Goal: Task Accomplishment & Management: Manage account settings

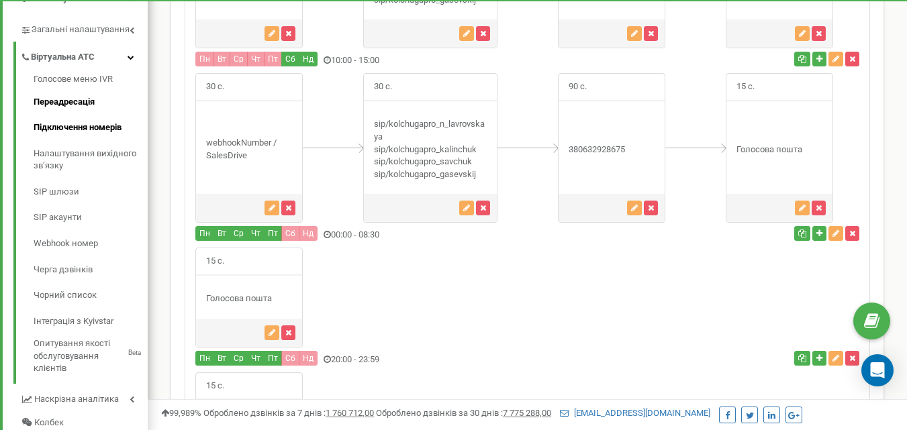
scroll to position [313, 0]
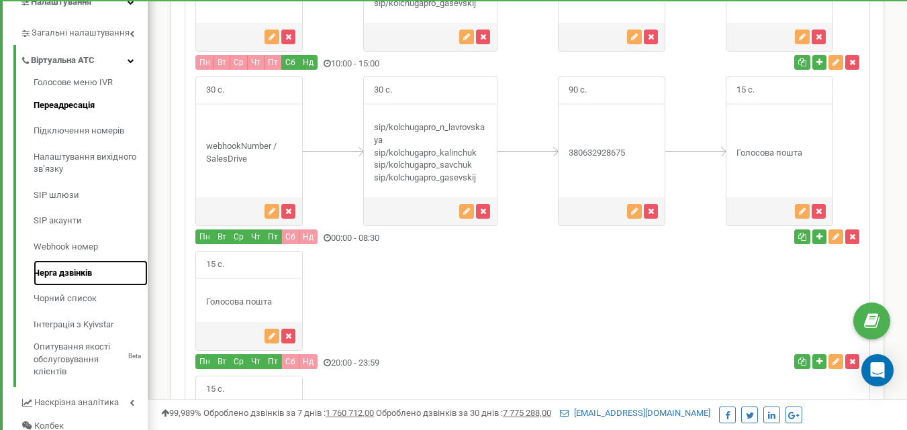
click at [74, 273] on link "Черга дзвінків" at bounding box center [91, 273] width 114 height 26
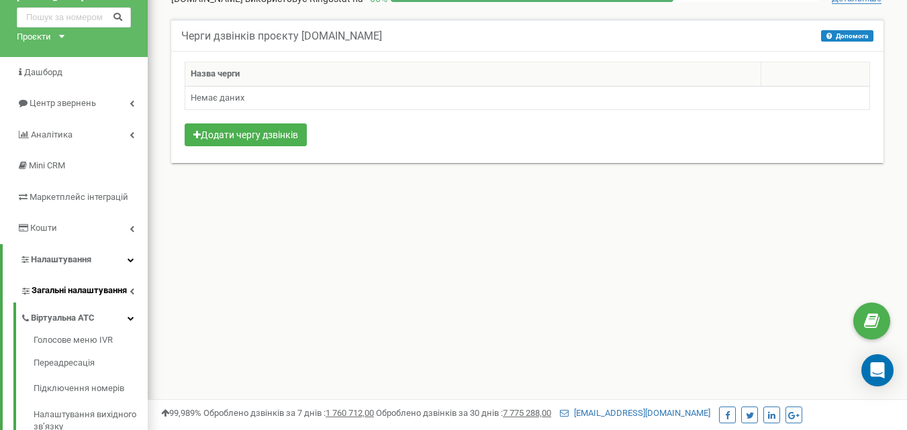
scroll to position [89, 0]
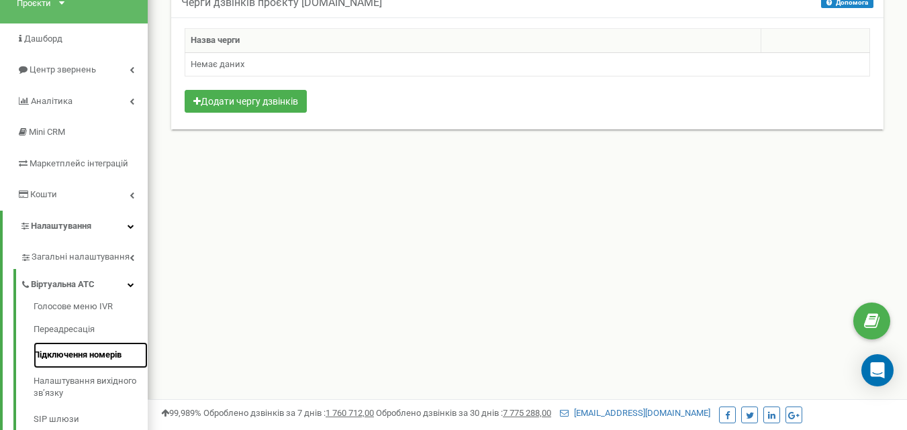
click at [66, 356] on link "Підключення номерів" at bounding box center [91, 355] width 114 height 26
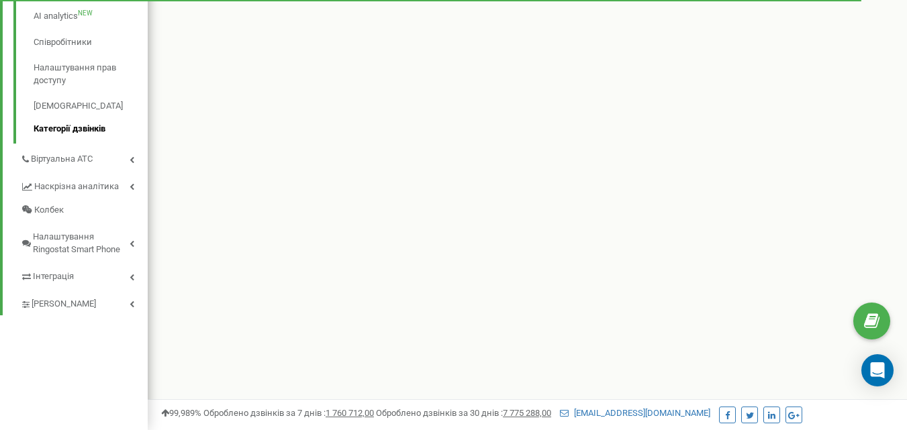
scroll to position [353, 0]
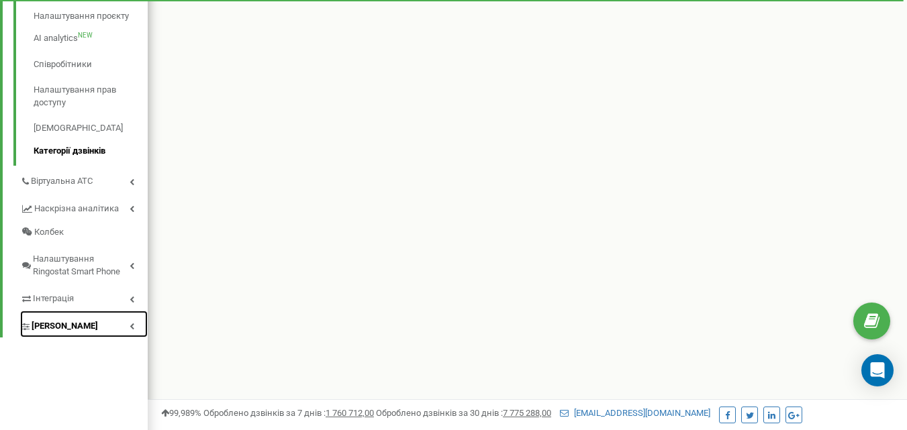
click at [62, 333] on span "[PERSON_NAME]" at bounding box center [65, 326] width 66 height 13
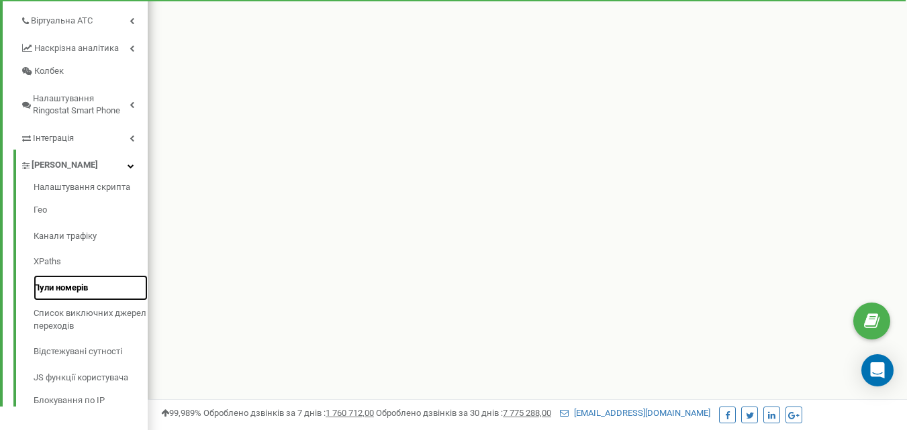
click at [61, 289] on link "Пули номерів" at bounding box center [91, 288] width 114 height 26
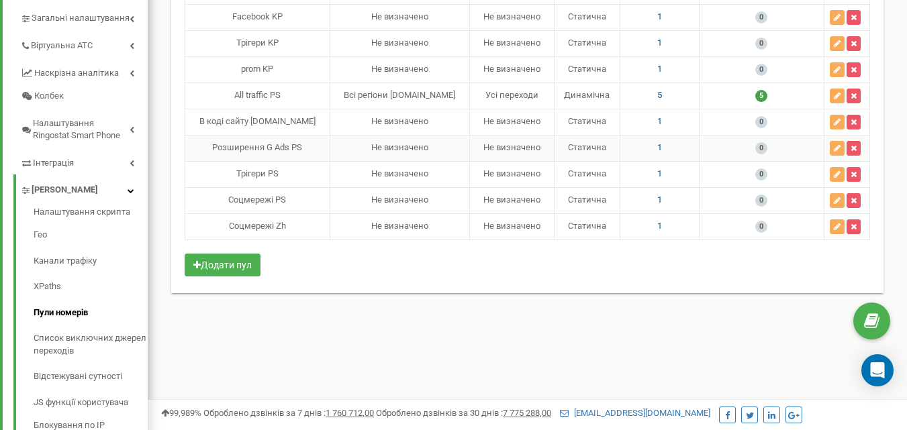
scroll to position [336, 0]
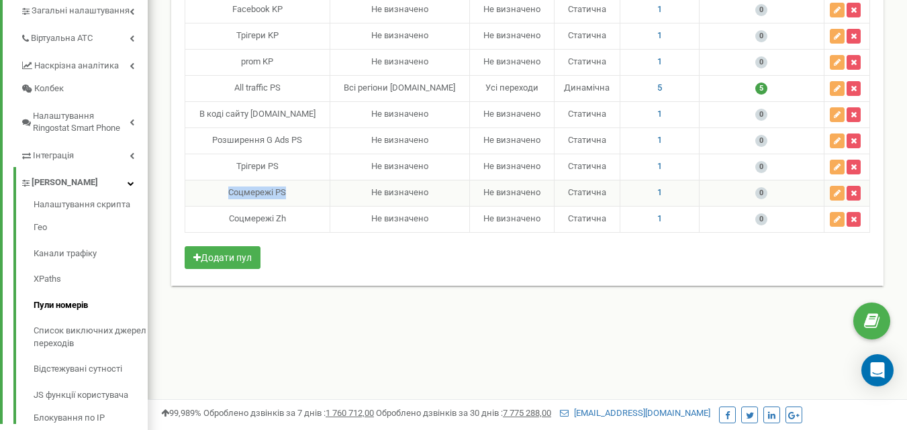
drag, startPoint x: 299, startPoint y: 191, endPoint x: 226, endPoint y: 191, distance: 73.2
click at [226, 191] on div "Соцмережі PS" at bounding box center [258, 193] width 134 height 13
copy div "Соцмережі PS"
click at [378, 256] on div "Ім‘я пулу Гео канал Канали трафіку Тип підміни Номерів в пулі Рекомендовано ном…" at bounding box center [527, 83] width 685 height 379
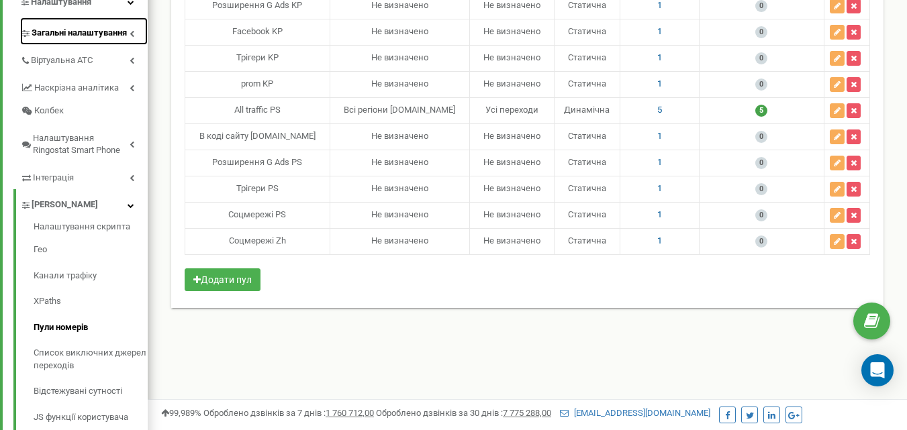
click at [56, 37] on span "Загальні налаштування" at bounding box center [79, 33] width 95 height 13
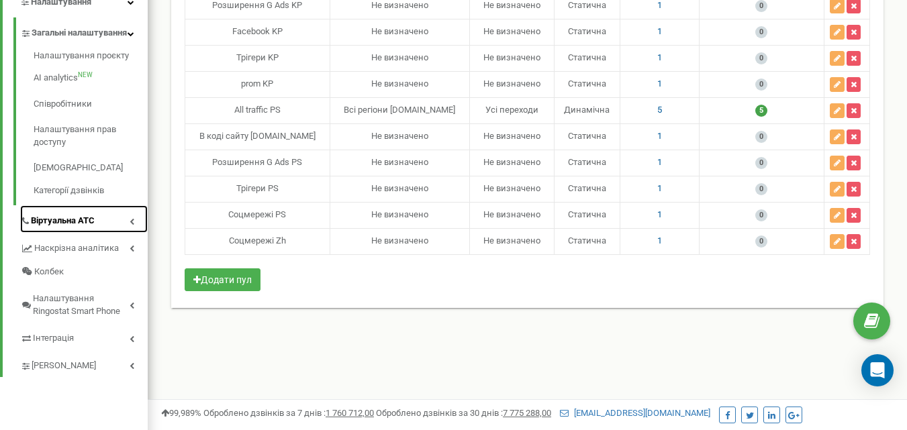
click at [60, 228] on span "Віртуальна АТС" at bounding box center [63, 221] width 64 height 13
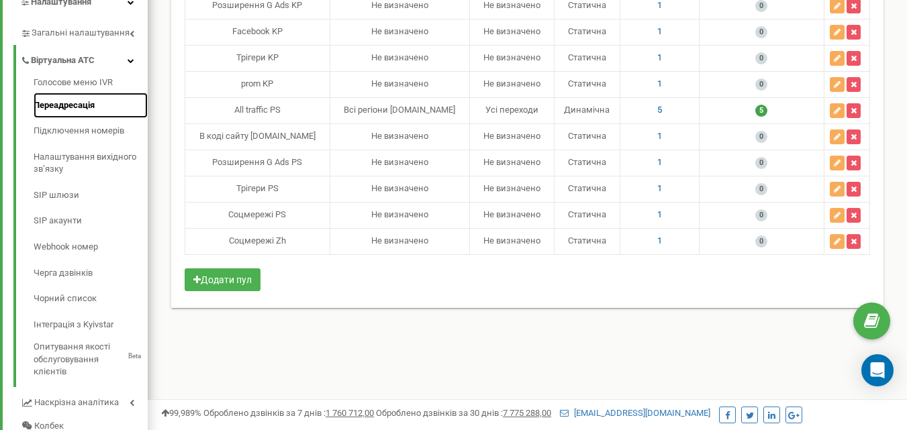
click at [61, 109] on link "Переадресація" at bounding box center [91, 106] width 114 height 26
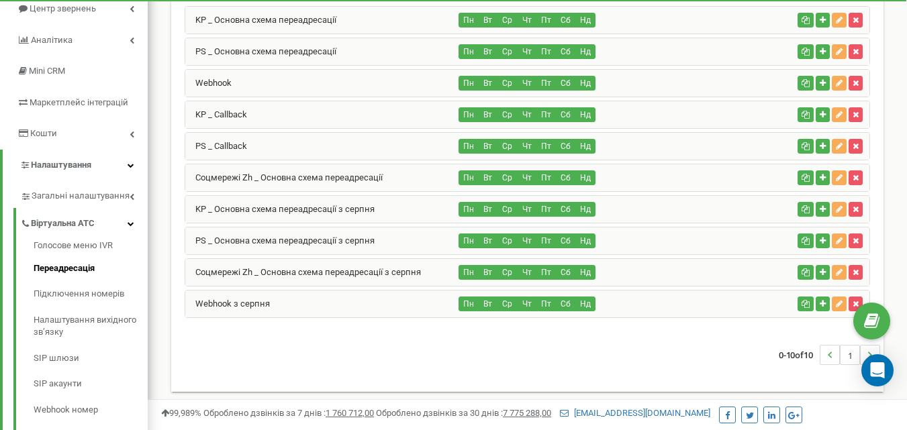
scroll to position [156, 0]
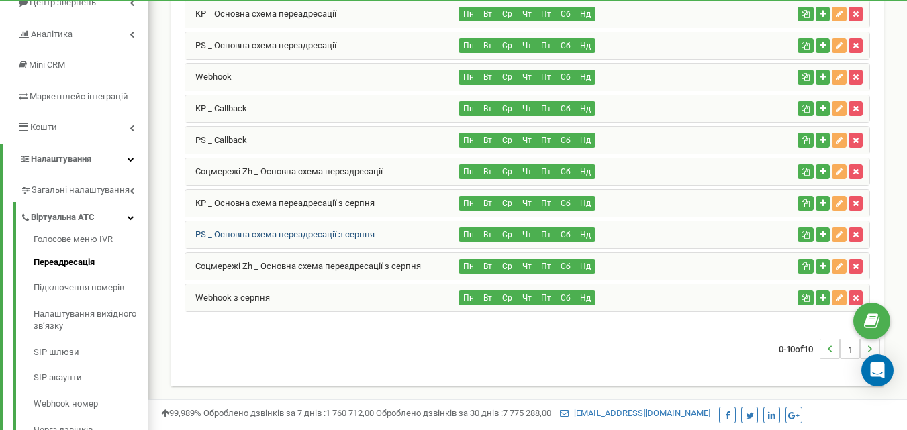
drag, startPoint x: 385, startPoint y: 237, endPoint x: 215, endPoint y: 231, distance: 169.9
click at [215, 231] on div "PS _ Основна схема переадресації з серпня" at bounding box center [322, 235] width 274 height 27
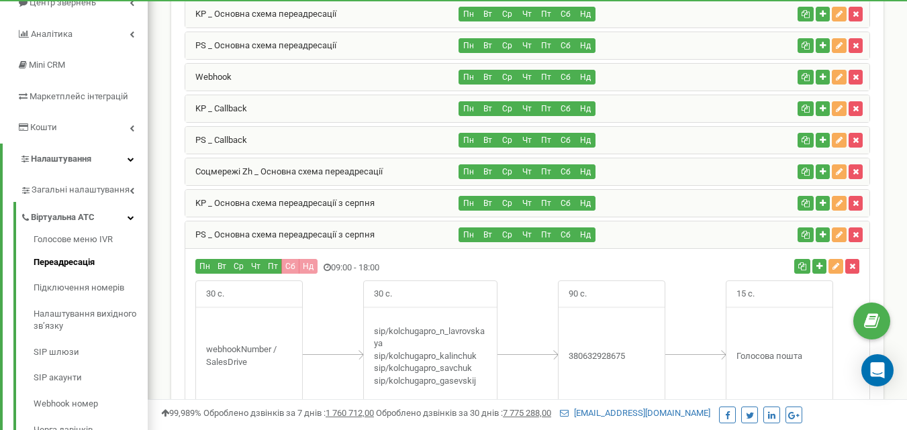
copy link "Основна схема переадресації з серпня"
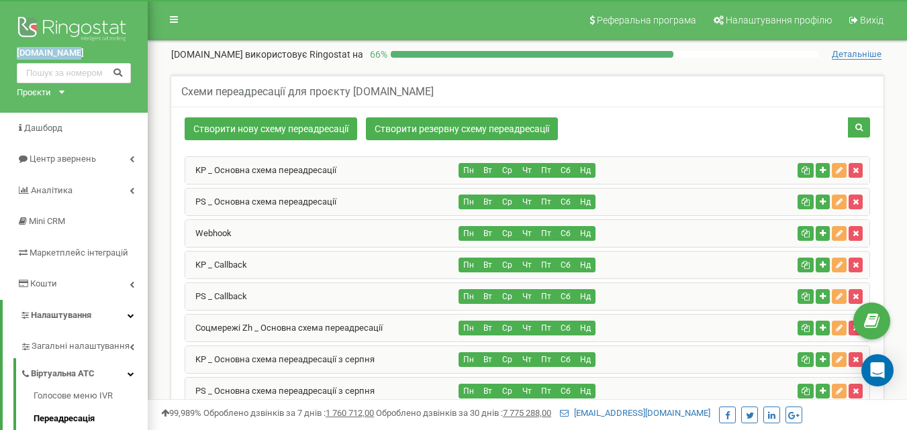
drag, startPoint x: 15, startPoint y: 52, endPoint x: 75, endPoint y: 54, distance: 59.1
click at [75, 54] on div "kolchuga.pro Проєкти kolchuga.pro" at bounding box center [74, 56] width 148 height 113
copy link "[DOMAIN_NAME]"
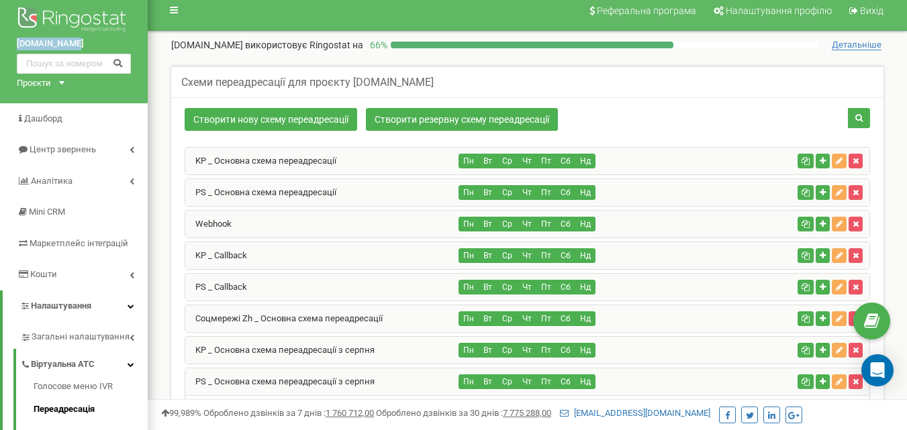
scroll to position [112, 0]
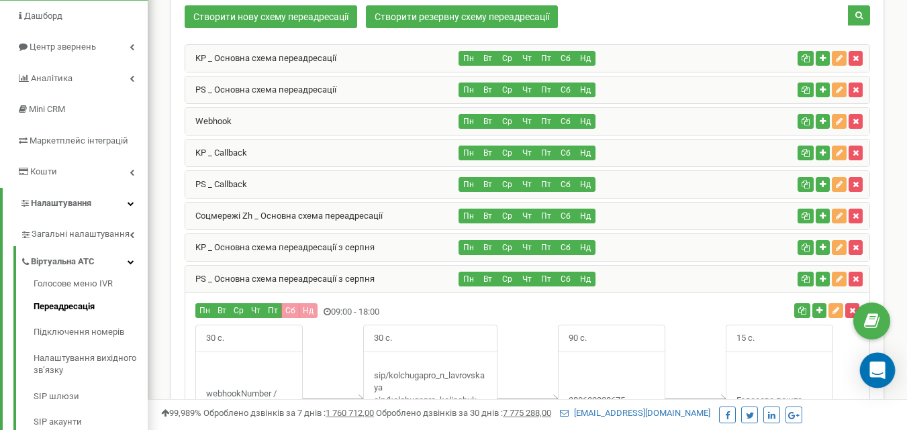
click at [879, 364] on icon "Open Intercom Messenger" at bounding box center [876, 370] width 15 height 17
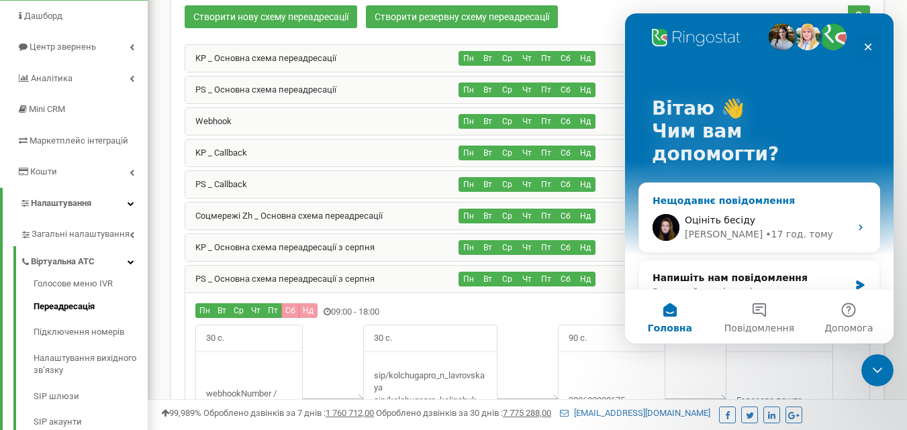
scroll to position [0, 0]
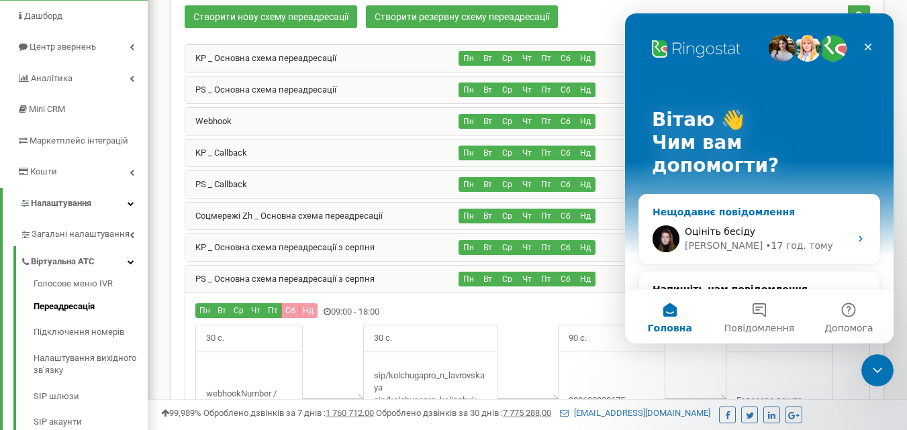
click at [754, 225] on div "Оцініть бесіду" at bounding box center [767, 232] width 165 height 14
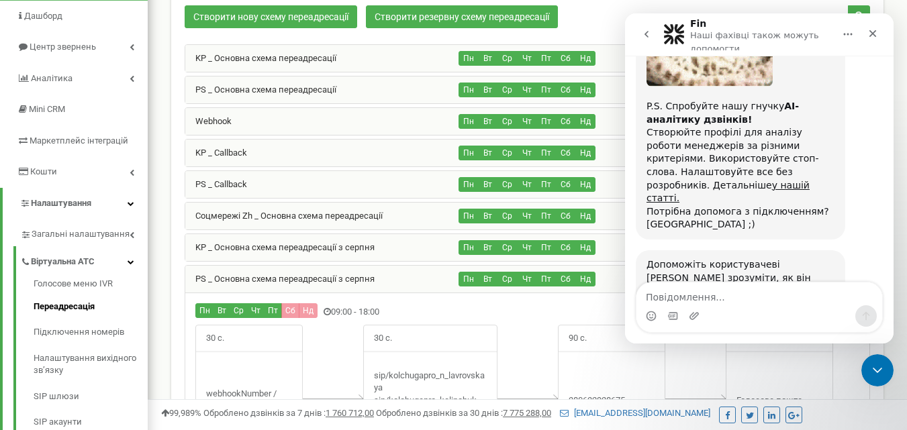
scroll to position [844, 0]
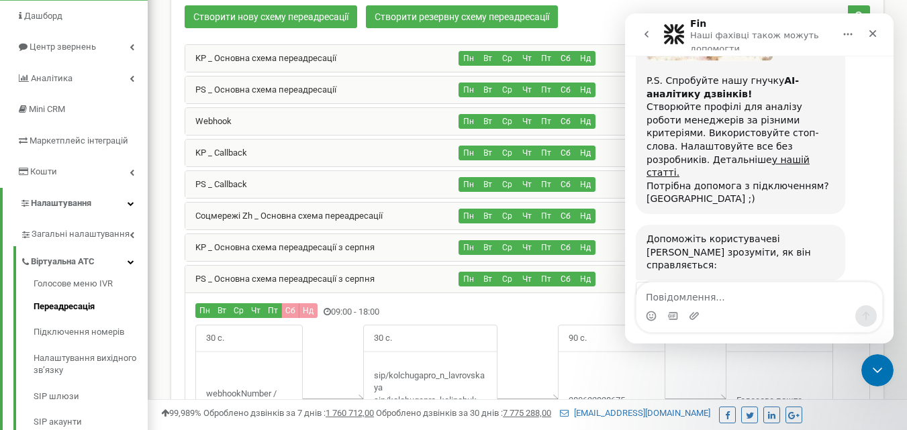
drag, startPoint x: 891, startPoint y: 166, endPoint x: 1528, endPoint y: 313, distance: 653.3
click at [649, 36] on icon "go back" at bounding box center [646, 34] width 11 height 11
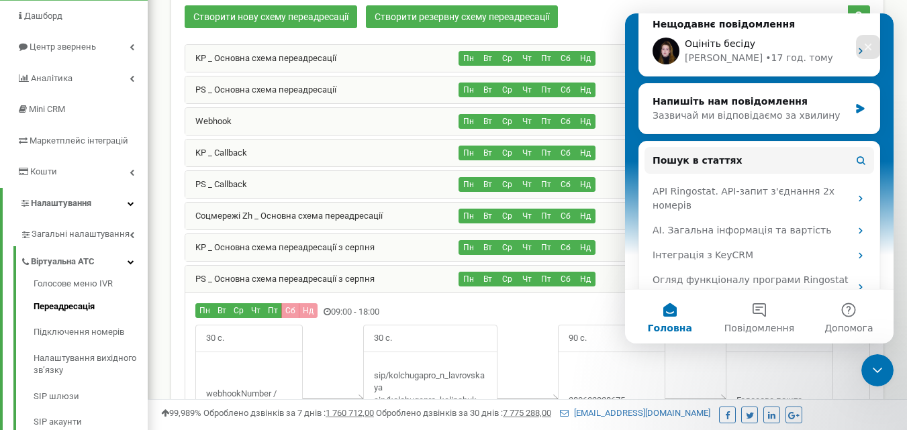
scroll to position [62, 0]
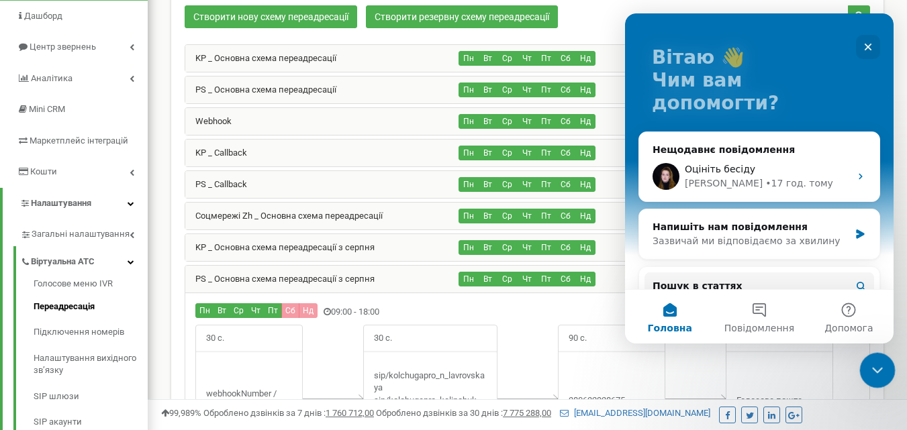
click at [877, 367] on icon "Закрити програму для спілкування Intercom" at bounding box center [875, 368] width 9 height 5
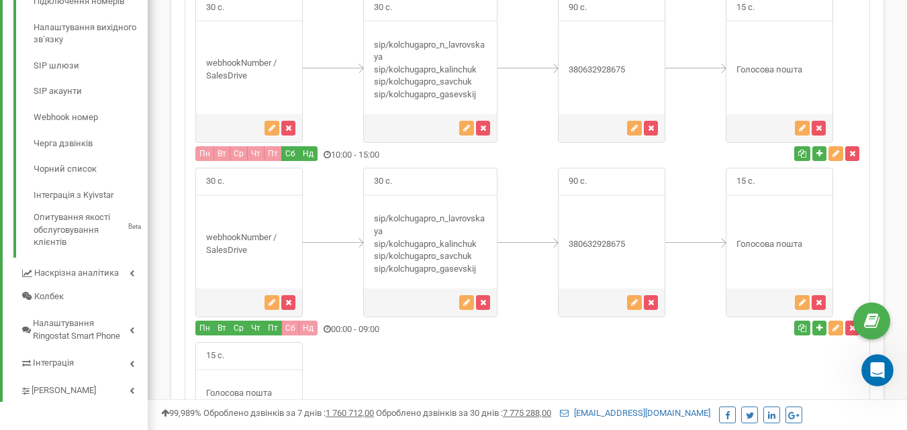
scroll to position [434, 0]
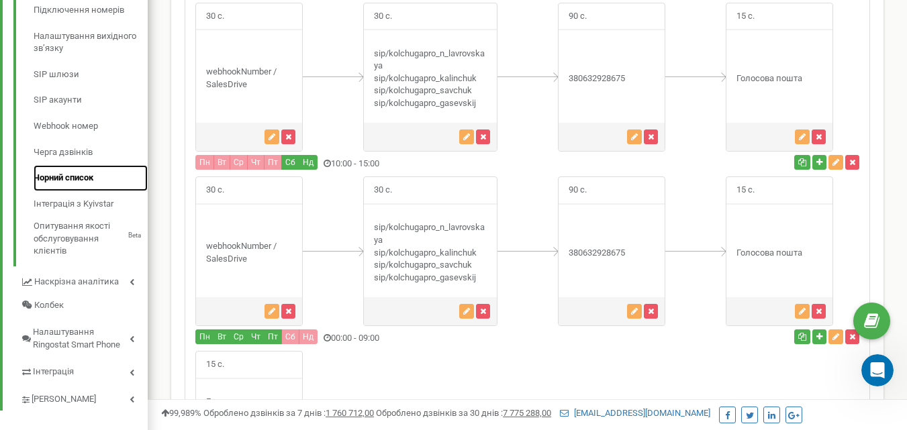
click at [46, 176] on link "Чорний список" at bounding box center [91, 178] width 114 height 26
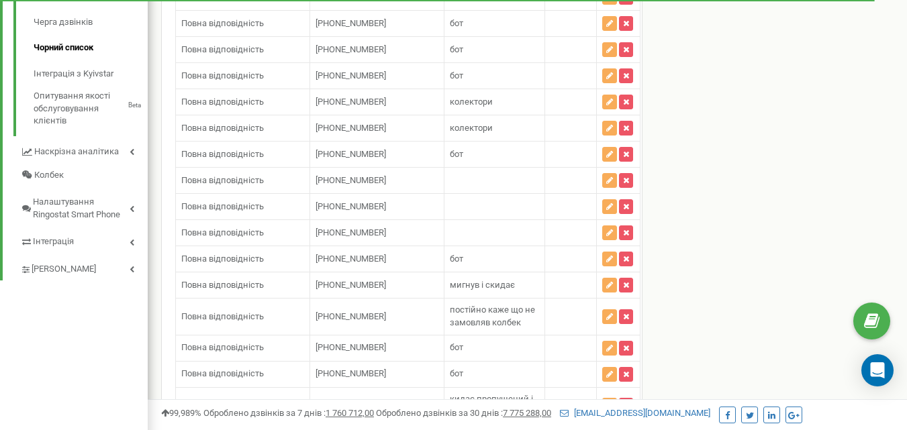
scroll to position [738, 0]
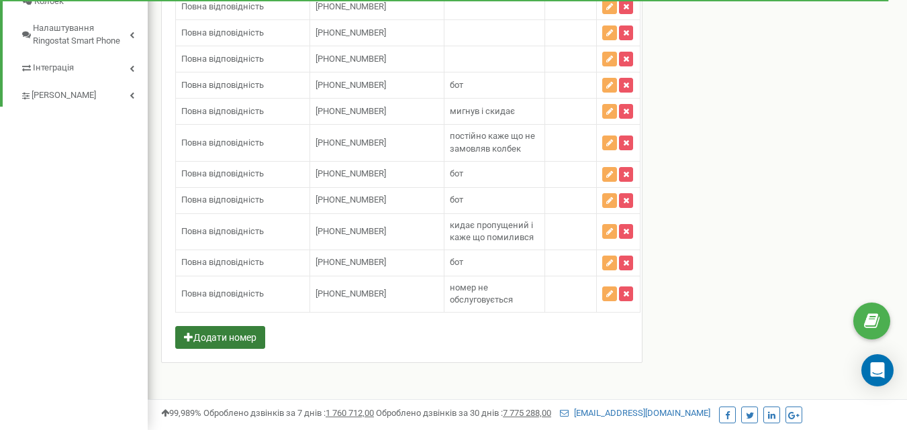
click at [215, 337] on button "Додати номер" at bounding box center [220, 337] width 90 height 23
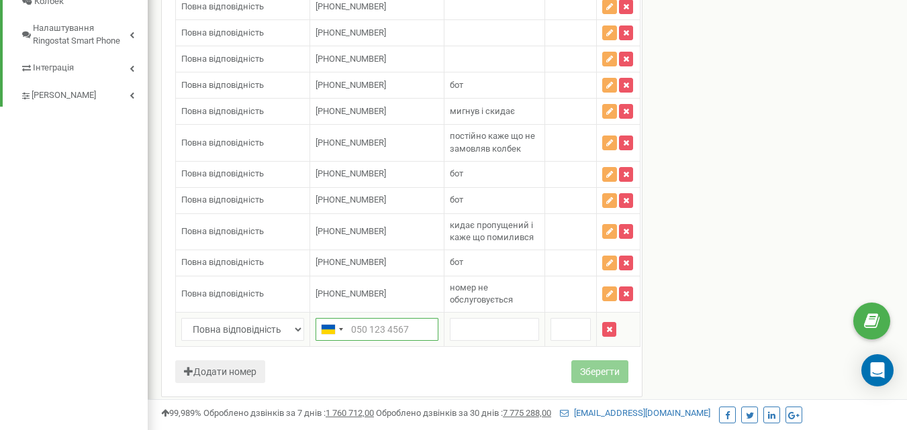
click at [356, 329] on input "text" at bounding box center [376, 329] width 123 height 23
paste input "380732734622"
type input "380732734622"
click at [496, 328] on input "text" at bounding box center [494, 329] width 89 height 23
type input "бот"
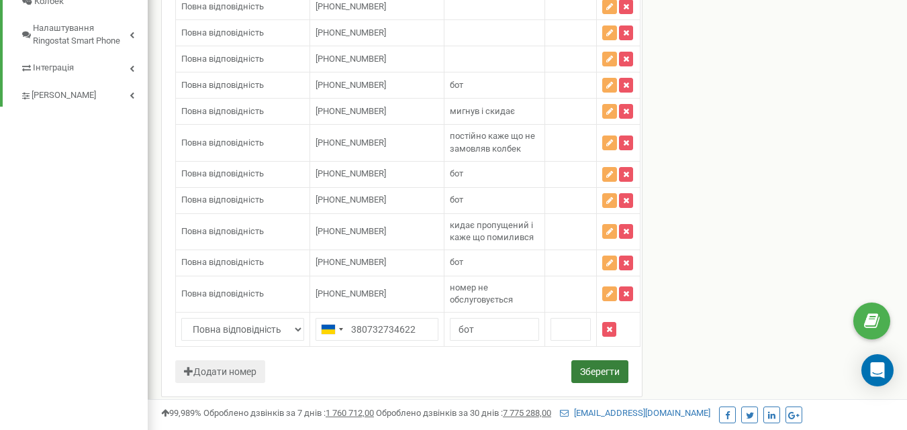
click at [582, 373] on button "Зберегти" at bounding box center [599, 371] width 57 height 23
